Goal: Task Accomplishment & Management: Manage account settings

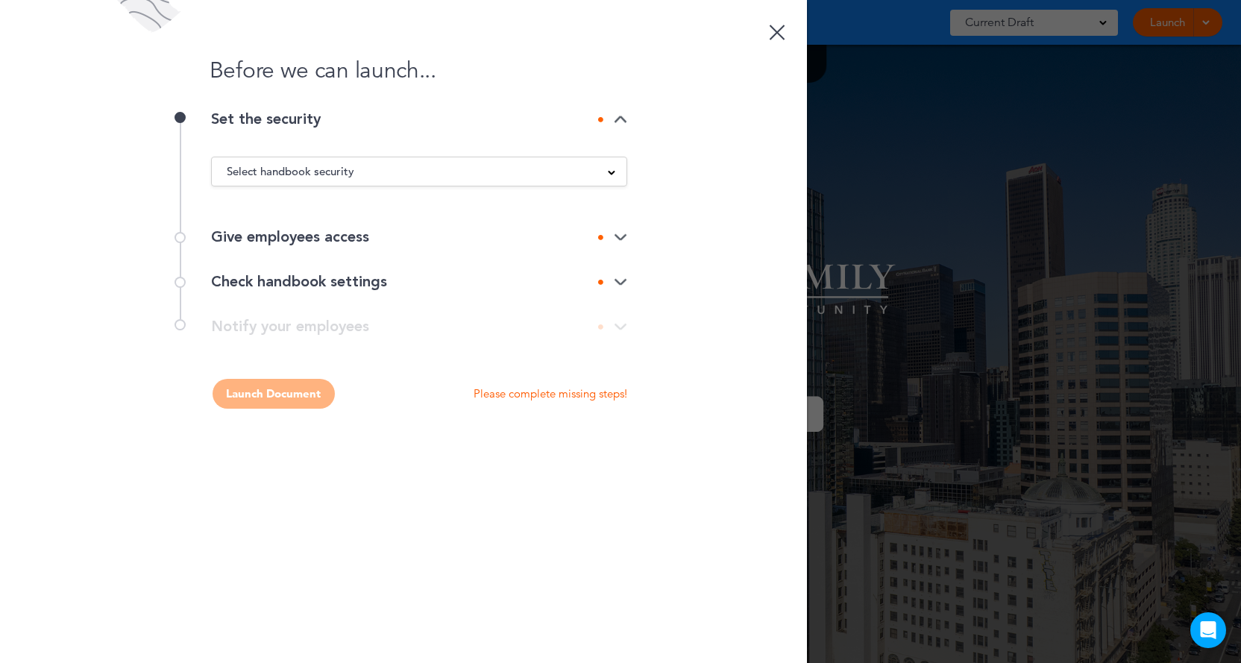
click at [483, 175] on div "Select handbook security" at bounding box center [419, 171] width 415 height 16
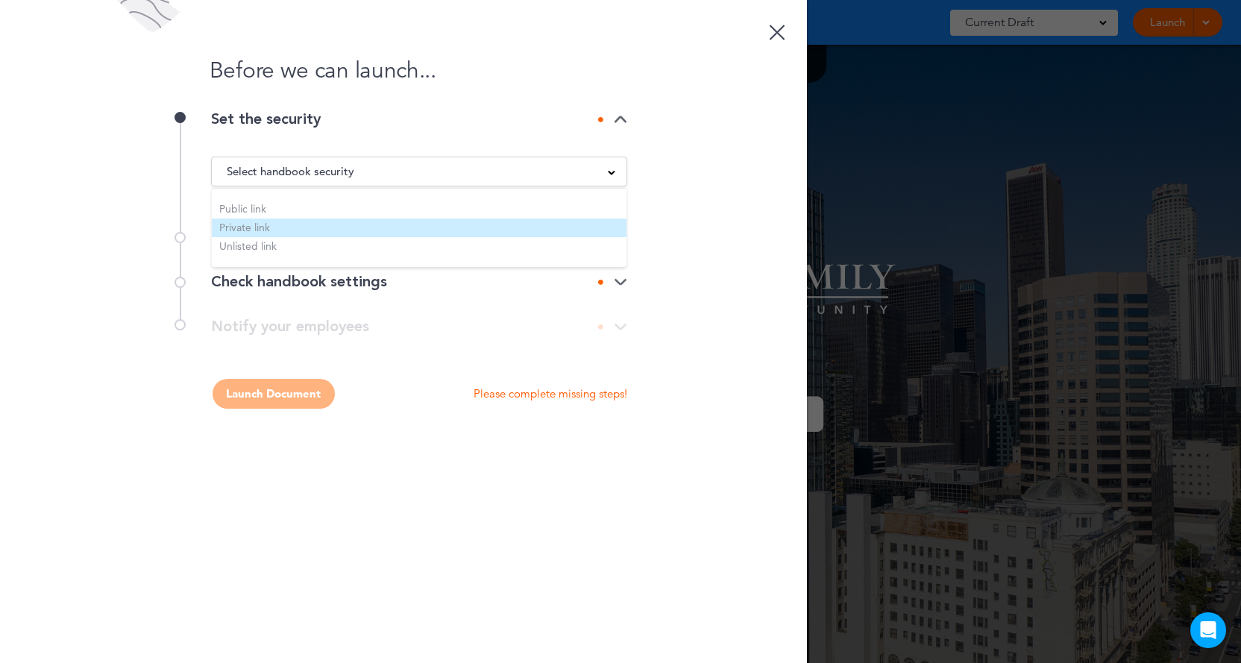
click at [254, 226] on li "Private link" at bounding box center [419, 228] width 415 height 19
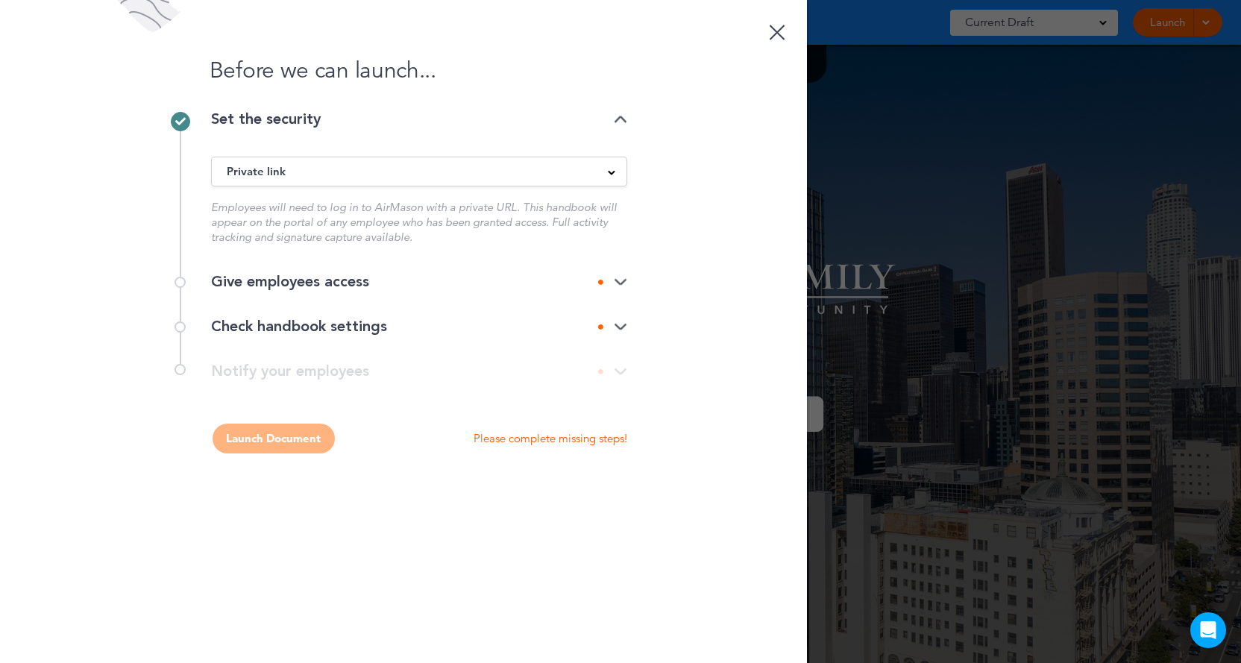
click at [416, 274] on div "Give employees access" at bounding box center [419, 282] width 416 height 45
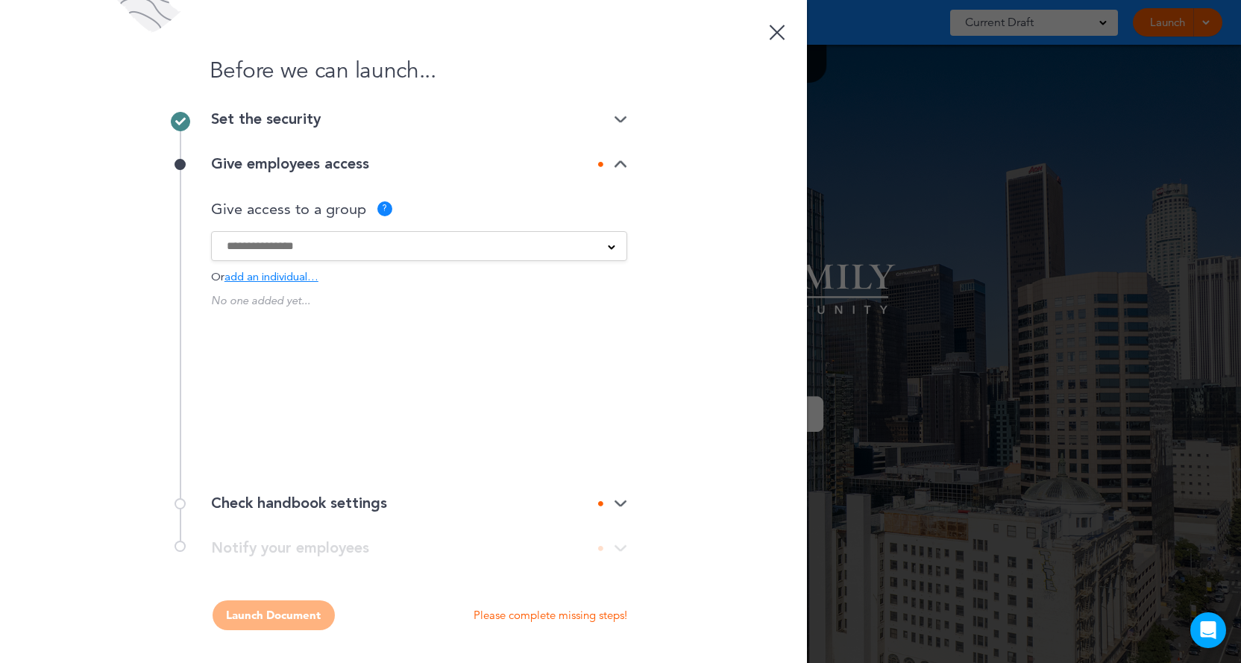
click at [381, 257] on div "FPA Multifamily PPS [GEOGRAPHIC_DATA] Trinity Property Consultants" at bounding box center [419, 246] width 416 height 30
click at [378, 251] on input at bounding box center [409, 246] width 365 height 16
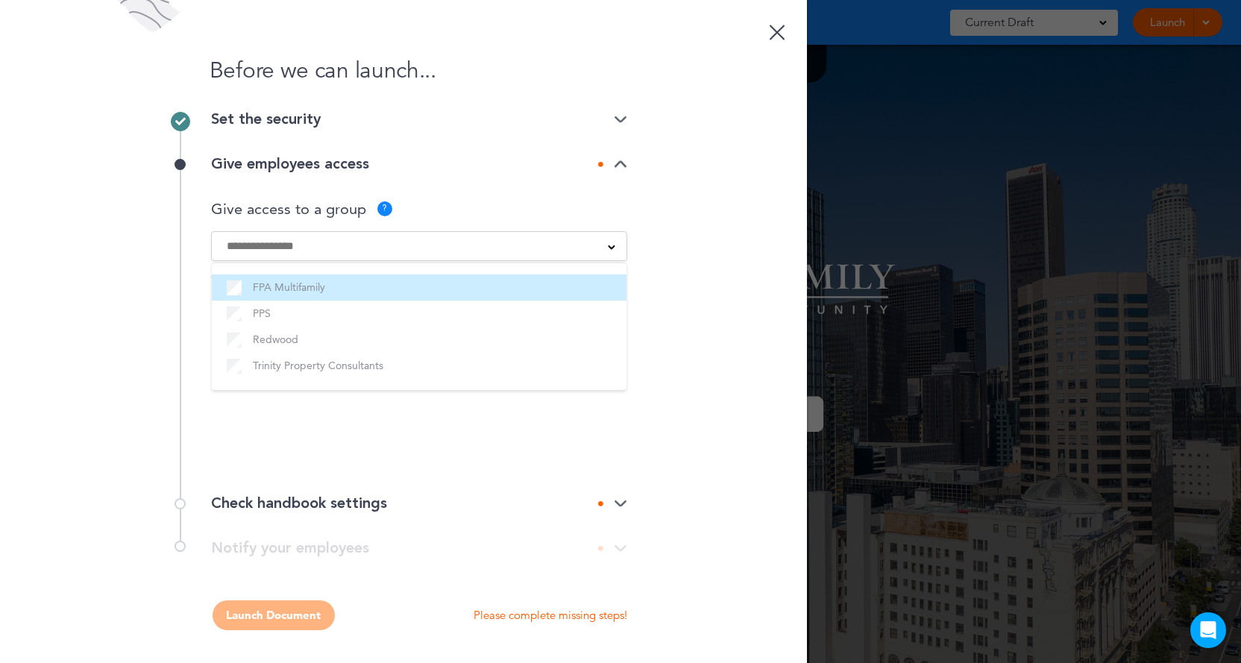
click at [322, 293] on label "FPA Multifamily" at bounding box center [419, 287] width 385 height 19
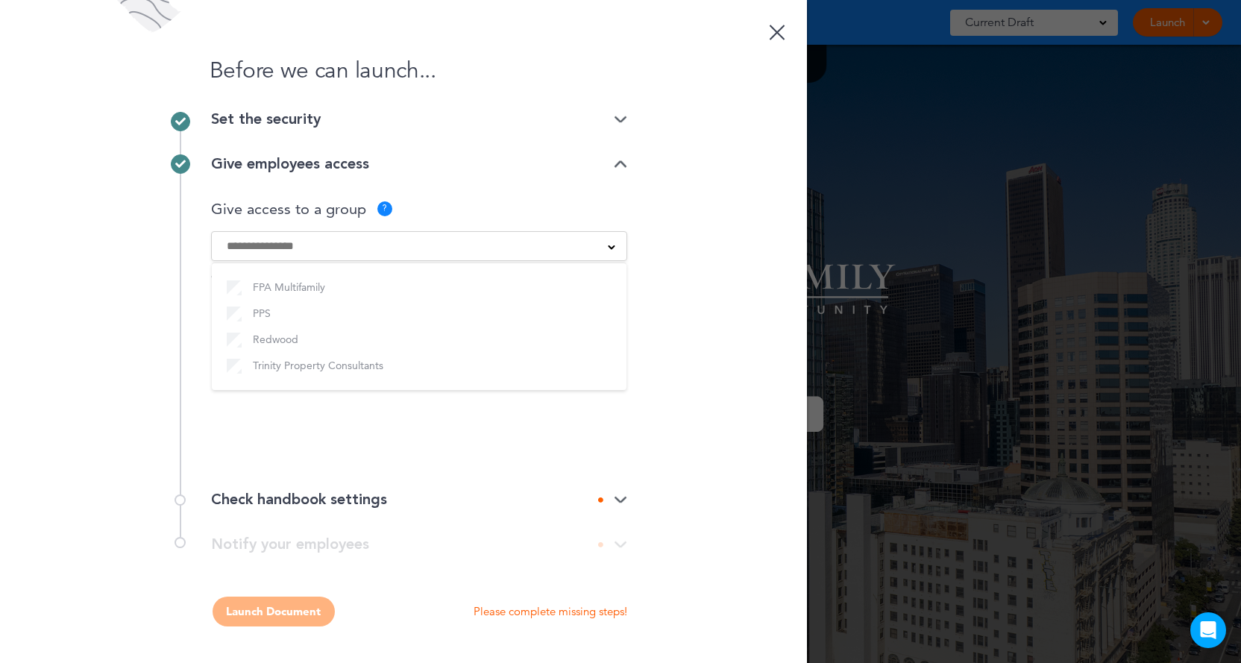
drag, startPoint x: 160, startPoint y: 328, endPoint x: 180, endPoint y: 327, distance: 20.2
click at [180, 327] on div "Before we can launch... Set the security Private link Public link Private link …" at bounding box center [403, 331] width 807 height 663
click at [180, 327] on div "Give employees access Give access to a group ? FPA Multifamily PPS [GEOGRAPHIC_…" at bounding box center [403, 310] width 447 height 336
click at [399, 502] on div "Check handbook settings" at bounding box center [419, 499] width 416 height 15
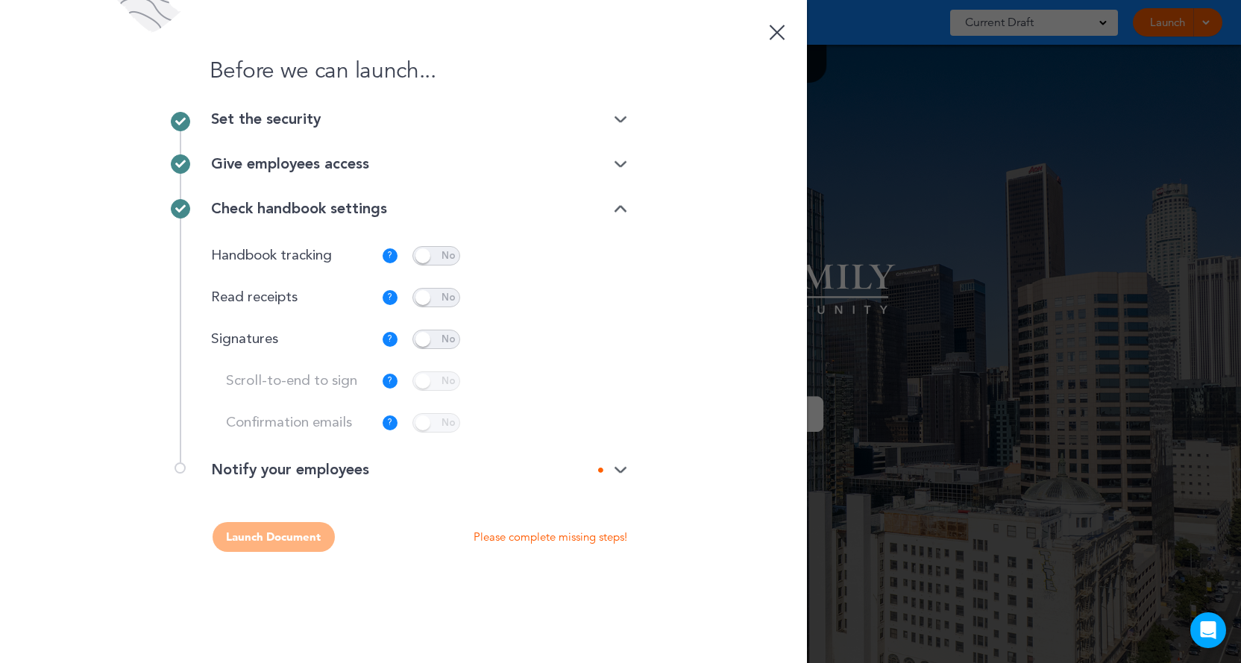
click at [444, 336] on span at bounding box center [436, 339] width 48 height 19
click at [433, 386] on span at bounding box center [436, 380] width 48 height 19
click at [618, 474] on img at bounding box center [620, 470] width 13 height 10
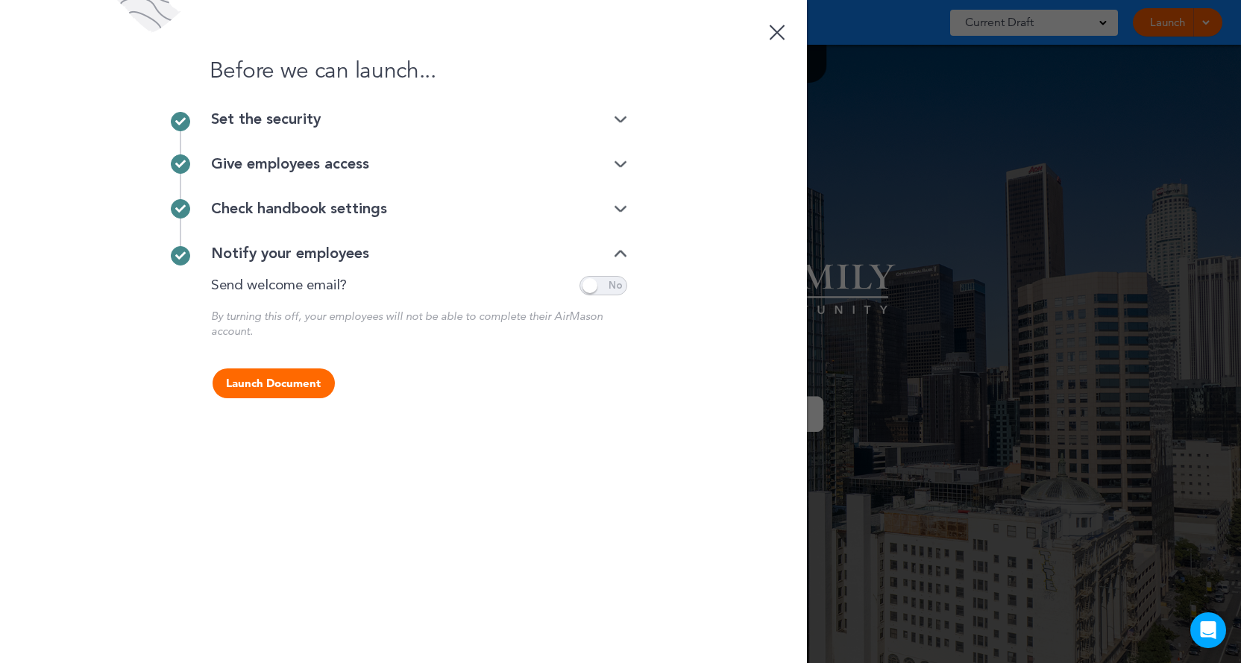
click at [608, 289] on span at bounding box center [603, 285] width 48 height 19
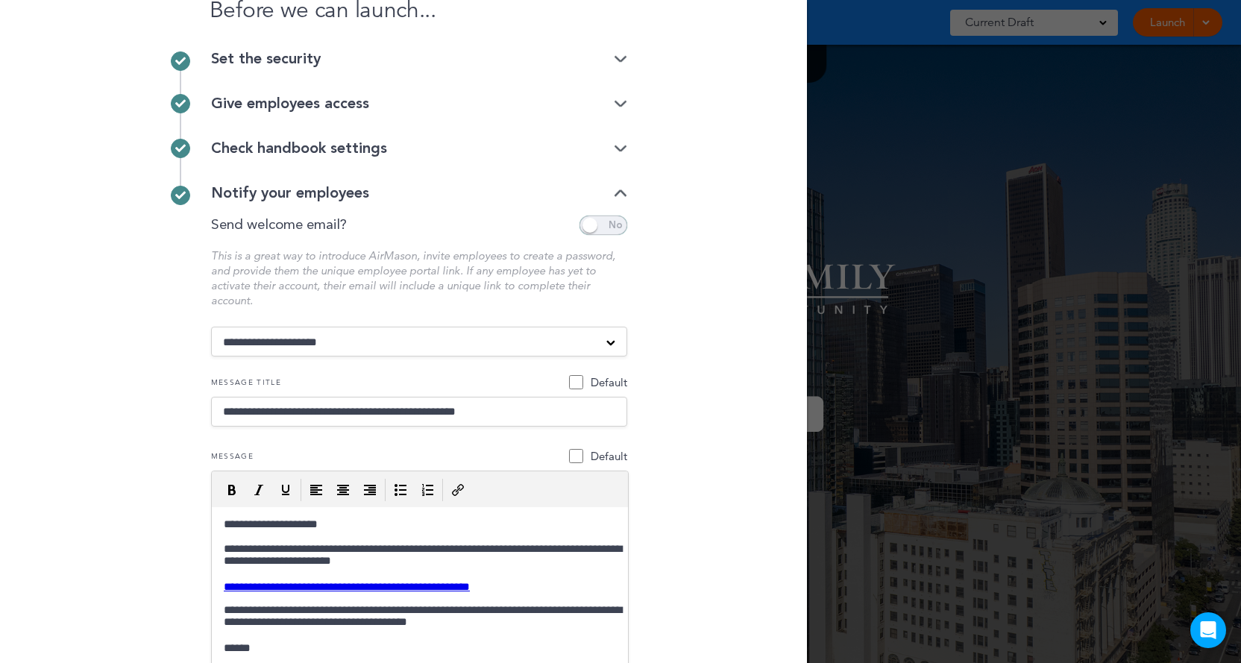
scroll to position [219, 0]
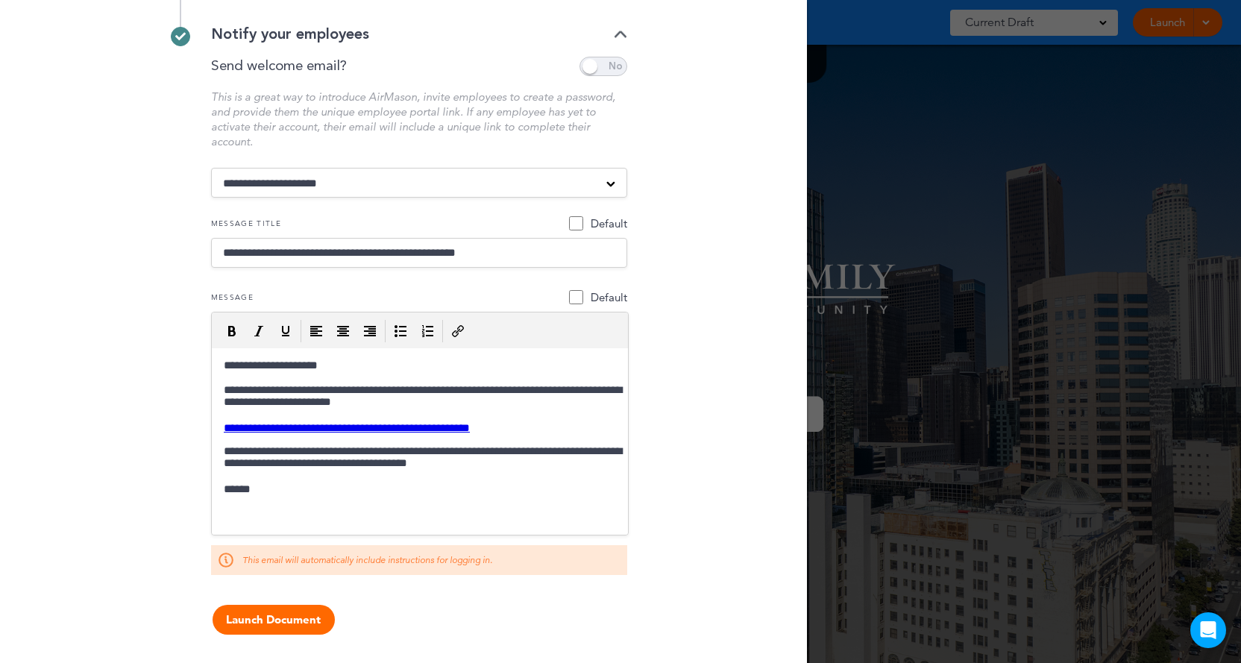
click at [609, 63] on span at bounding box center [603, 66] width 48 height 19
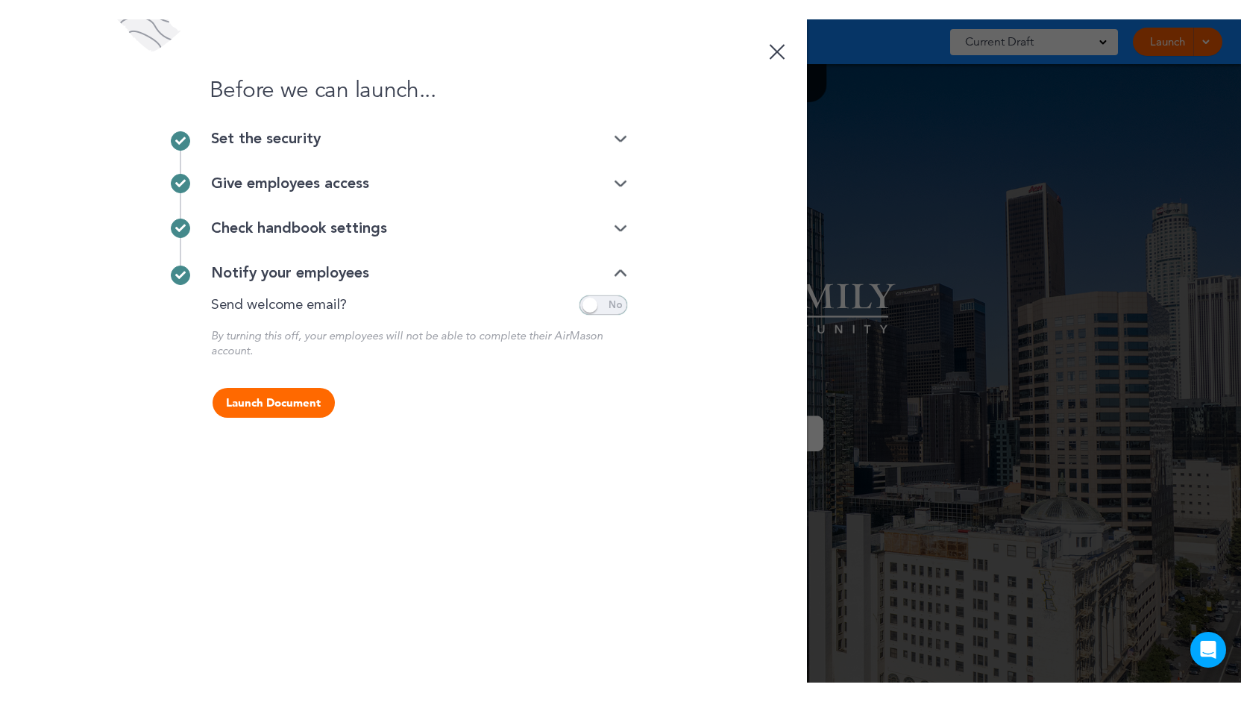
scroll to position [0, 0]
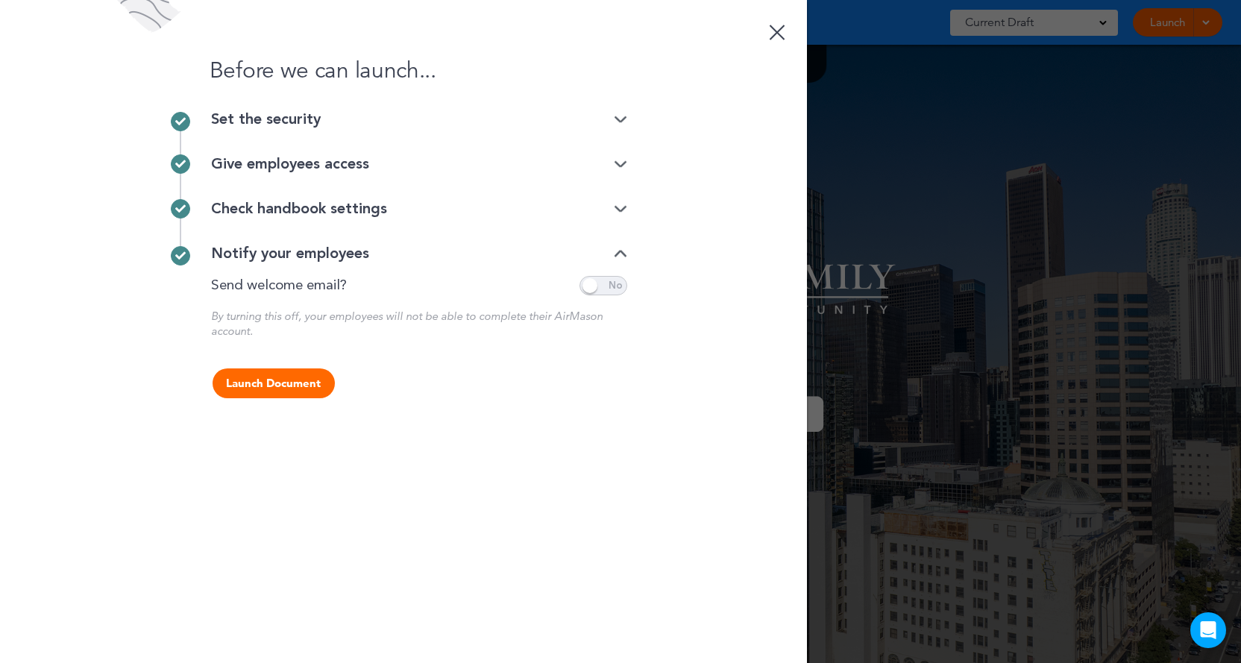
click at [526, 123] on div "Set the security" at bounding box center [419, 119] width 416 height 15
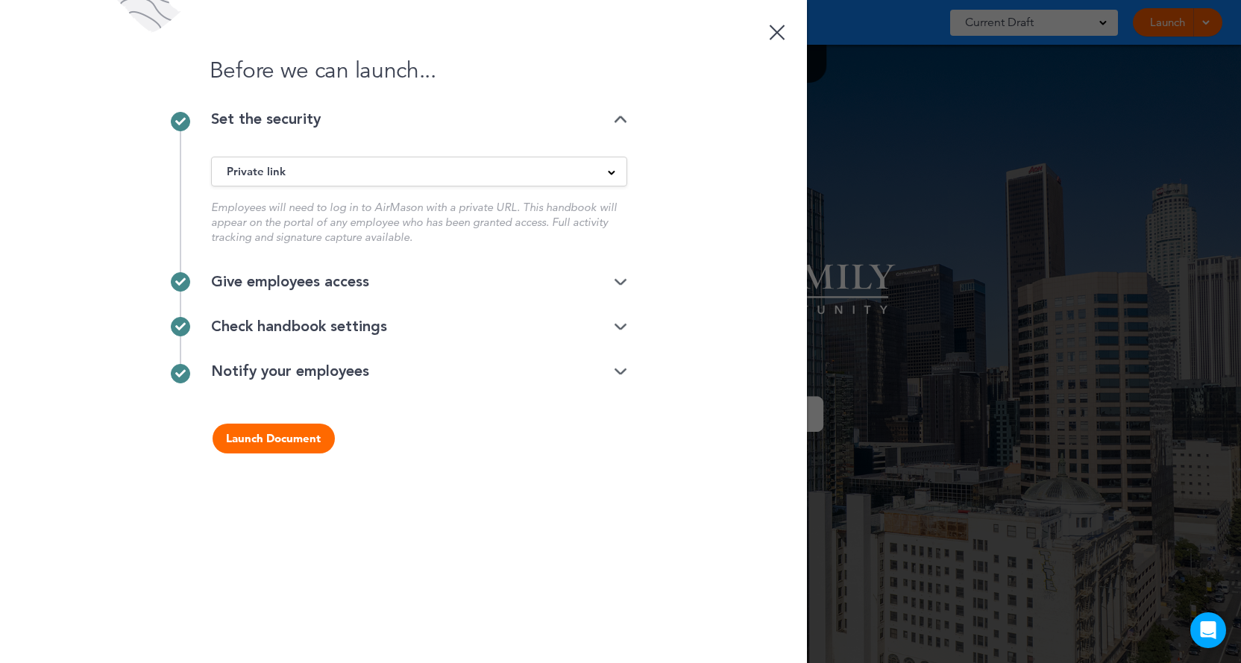
click at [366, 266] on div "Give employees access" at bounding box center [419, 282] width 416 height 45
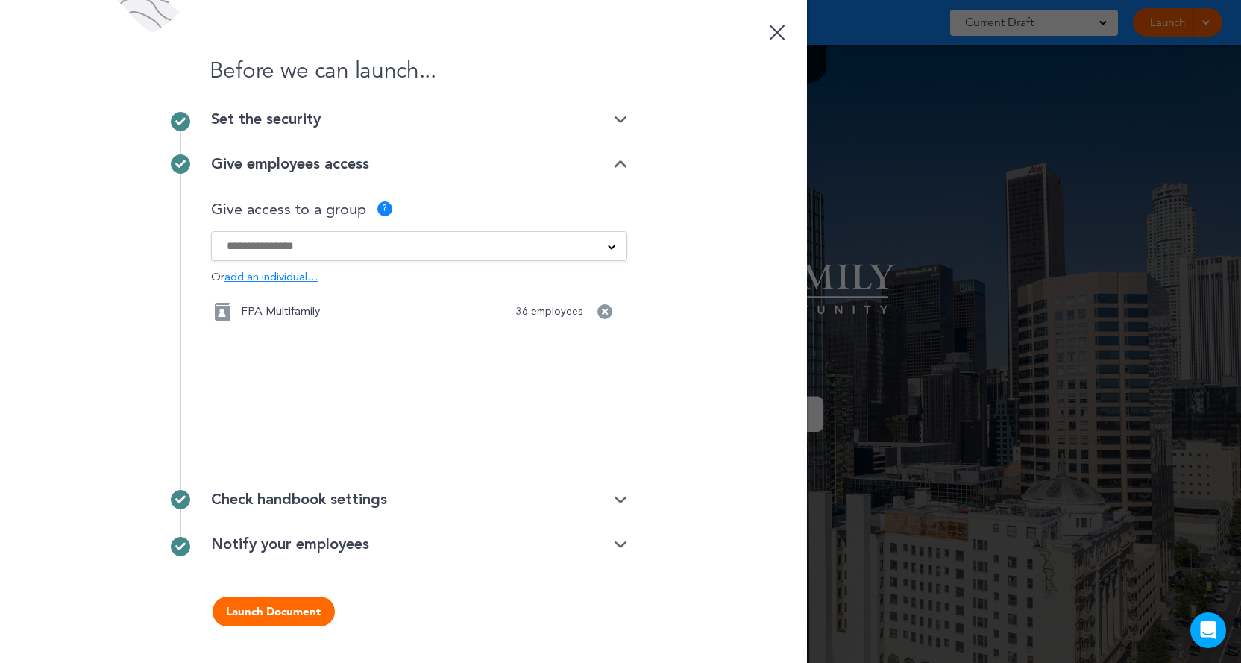
click at [435, 249] on input at bounding box center [409, 246] width 365 height 16
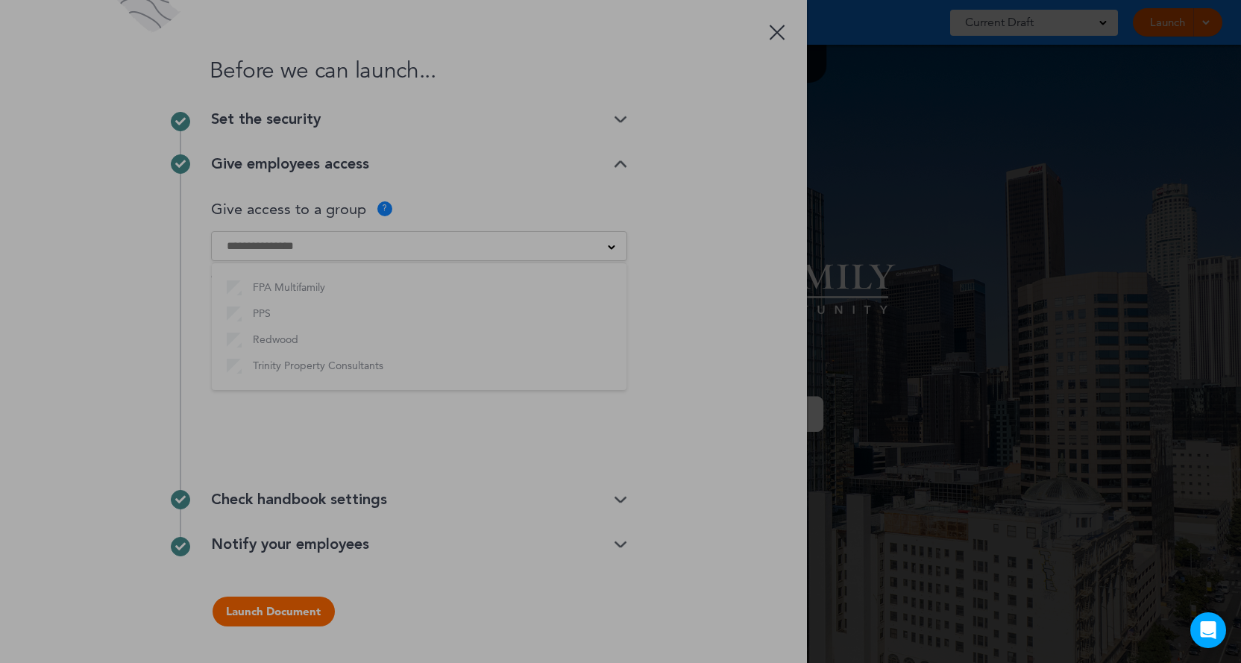
click at [233, 338] on div at bounding box center [620, 331] width 1241 height 663
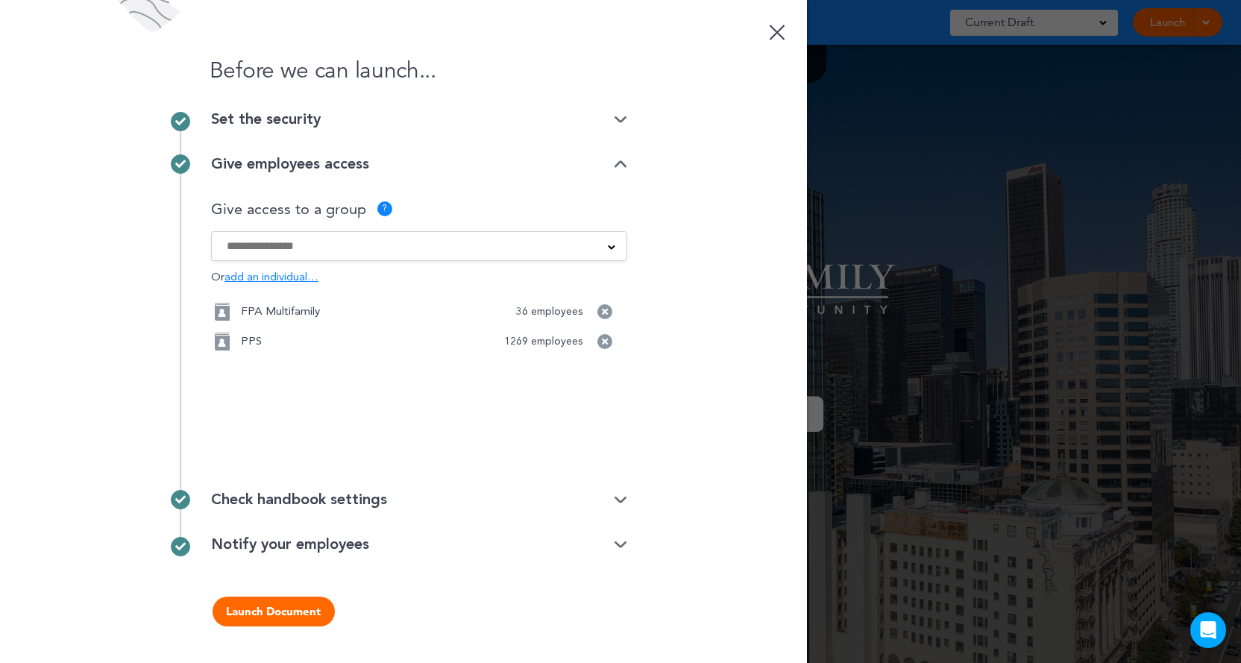
click at [343, 239] on input at bounding box center [409, 246] width 365 height 16
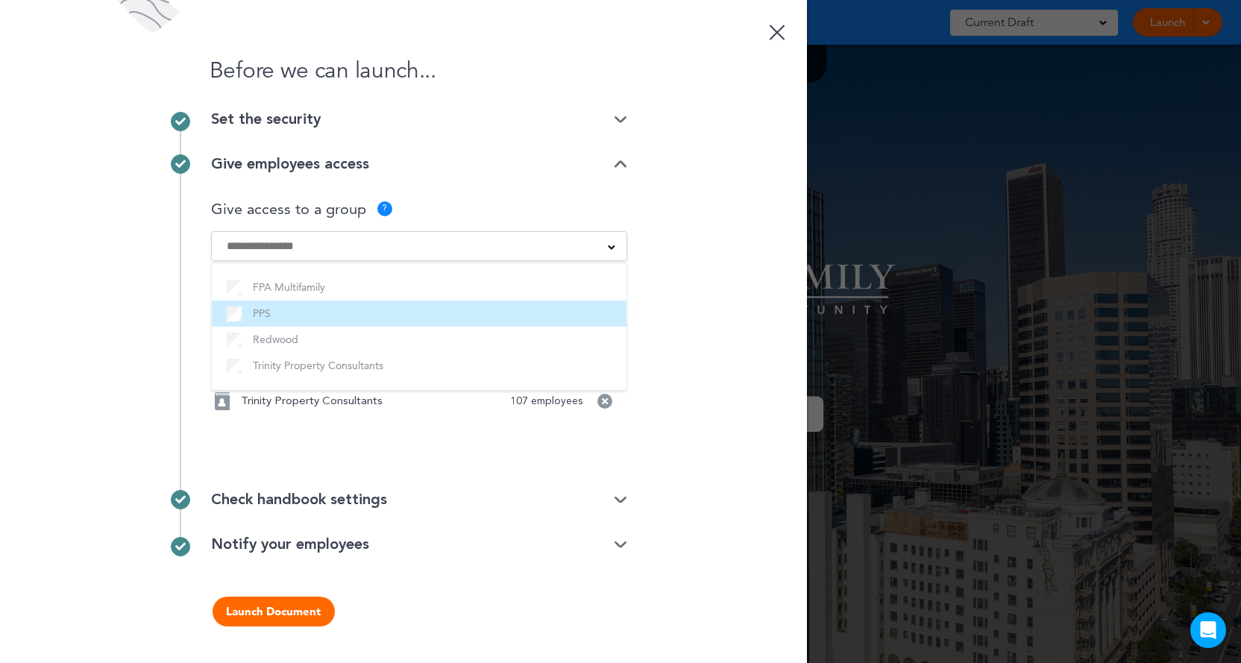
click at [622, 320] on li "PPS" at bounding box center [419, 314] width 415 height 26
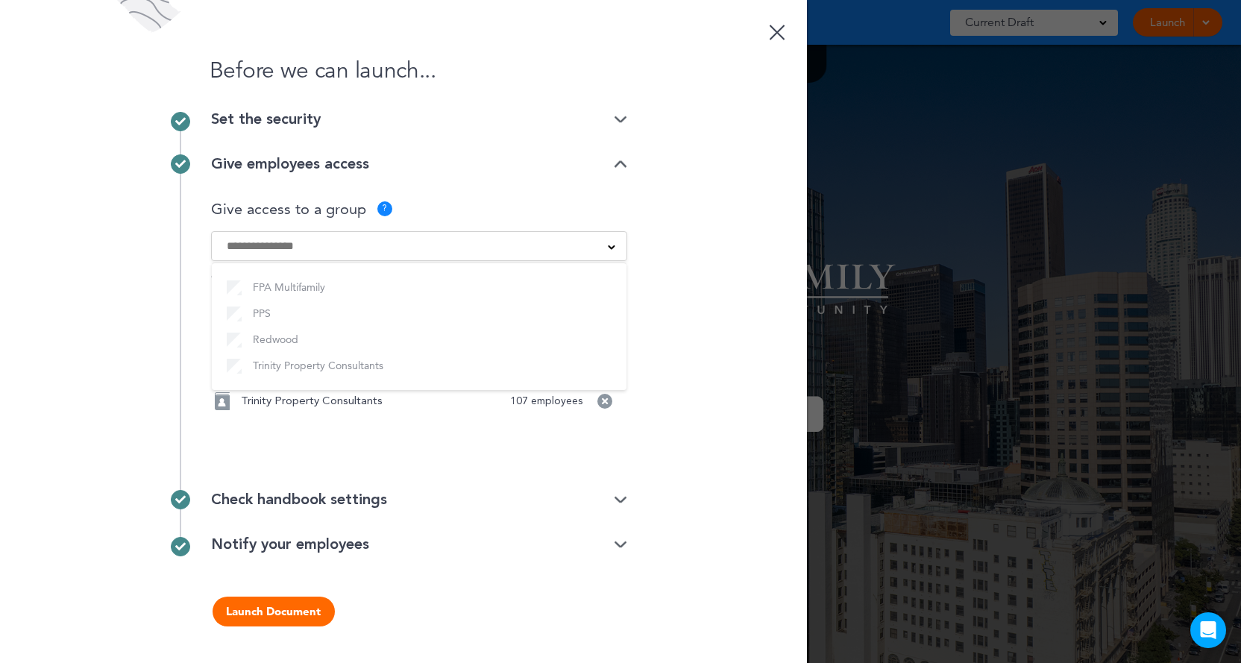
click at [716, 297] on div "Before we can launch... Set the security Private link Public link Private link …" at bounding box center [403, 331] width 807 height 663
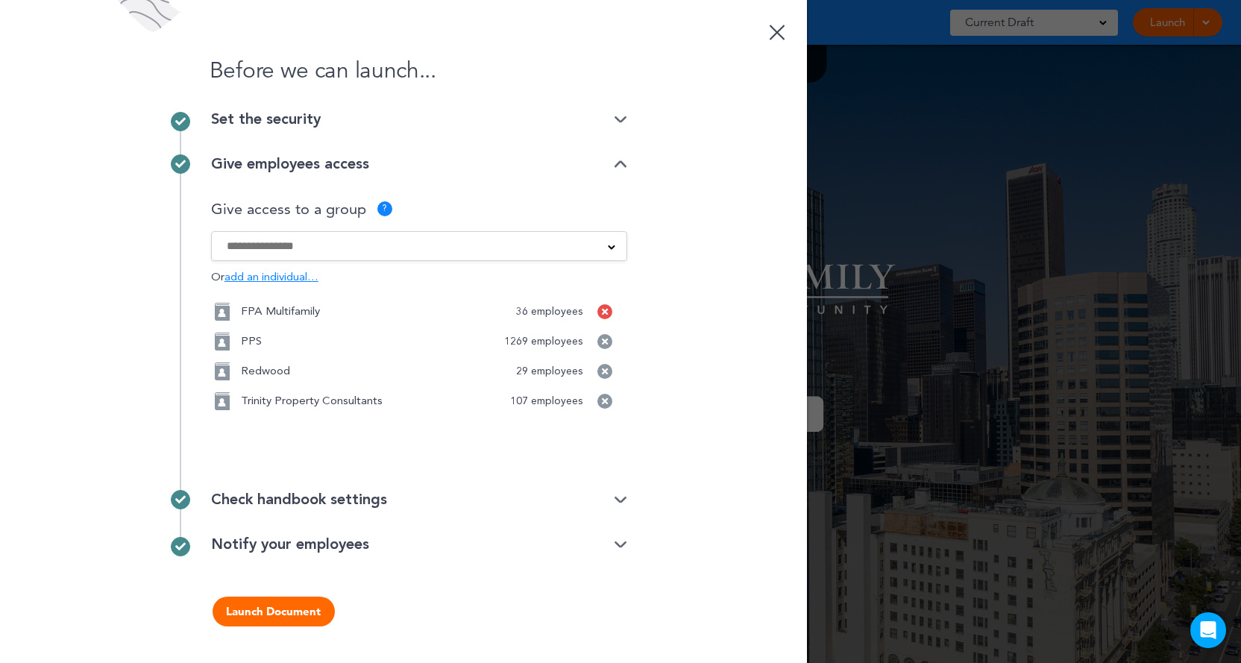
click at [603, 312] on icon at bounding box center [605, 311] width 6 height 9
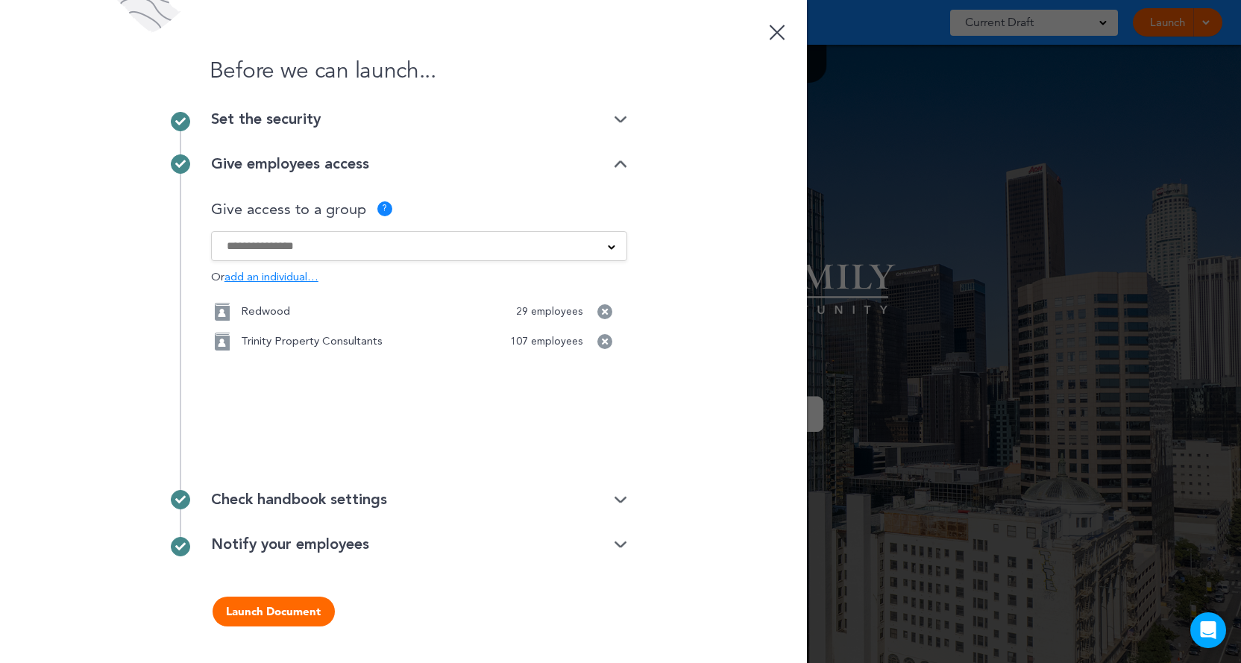
click at [603, 312] on icon at bounding box center [605, 311] width 6 height 9
